Goal: Go to known website: Access a specific website the user already knows

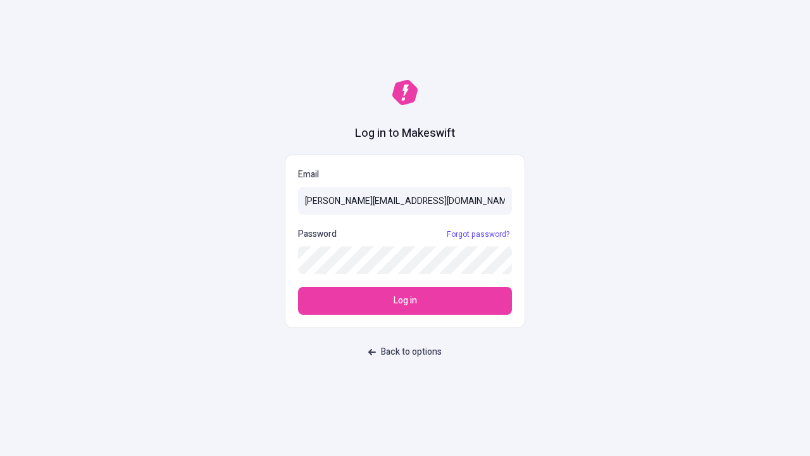
type input "[PERSON_NAME][EMAIL_ADDRESS][DOMAIN_NAME]"
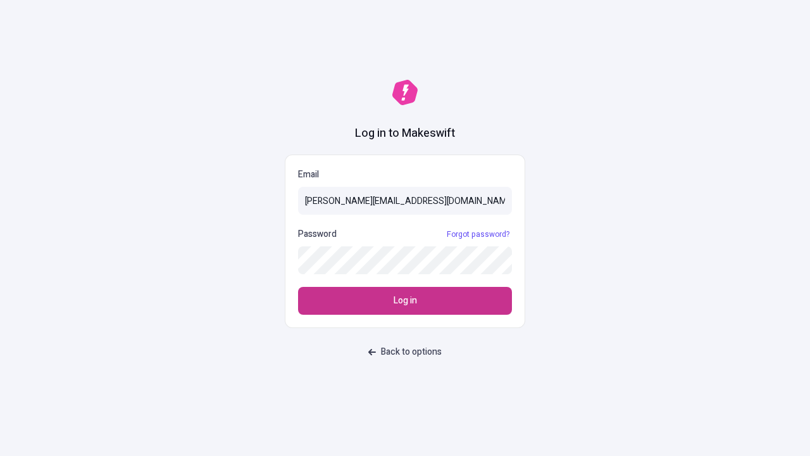
click at [405, 301] on span "Log in" at bounding box center [405, 301] width 23 height 14
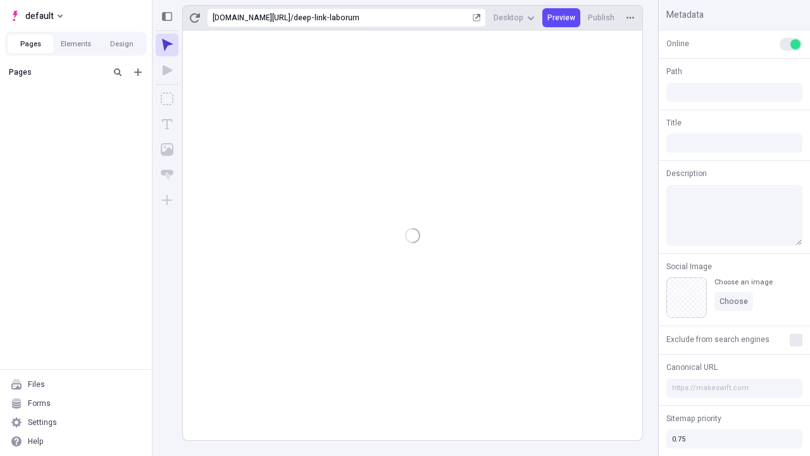
type input "/deep-link-laborum"
